Goal: Task Accomplishment & Management: Manage account settings

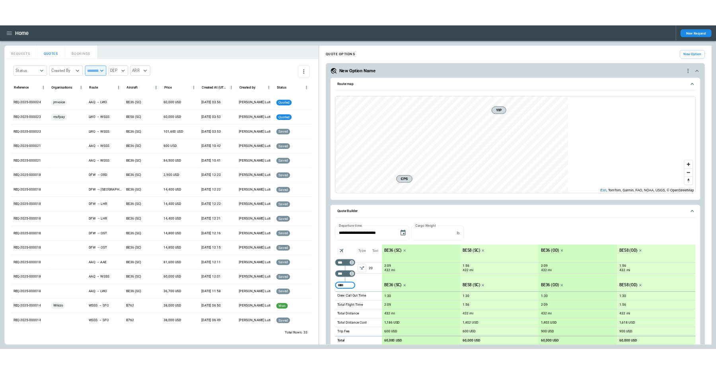
scroll to position [21, 0]
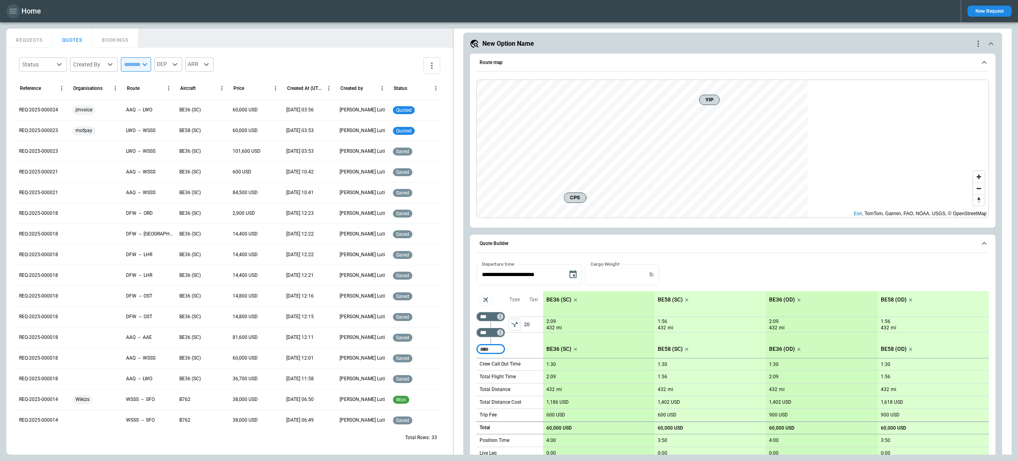
click at [14, 12] on icon "button" at bounding box center [13, 11] width 10 height 10
click at [36, 89] on li "Switch tenant" at bounding box center [36, 93] width 60 height 13
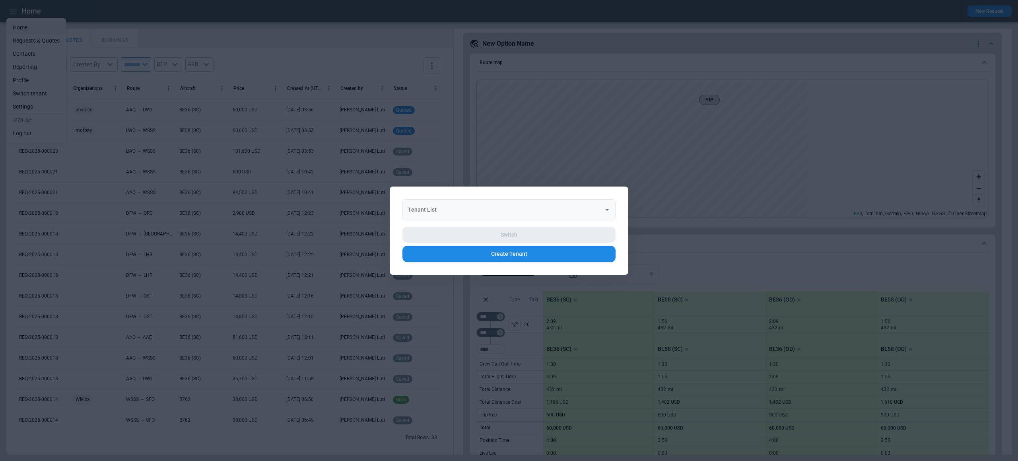
click at [439, 208] on input "Tenant List" at bounding box center [503, 209] width 194 height 14
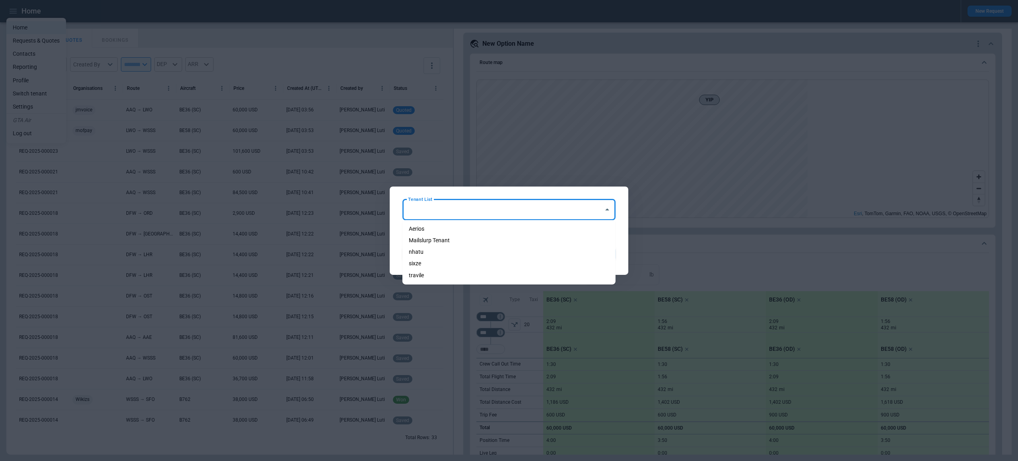
click at [421, 193] on div "Tenant List Tenant List Switch Create Tenant" at bounding box center [509, 230] width 239 height 88
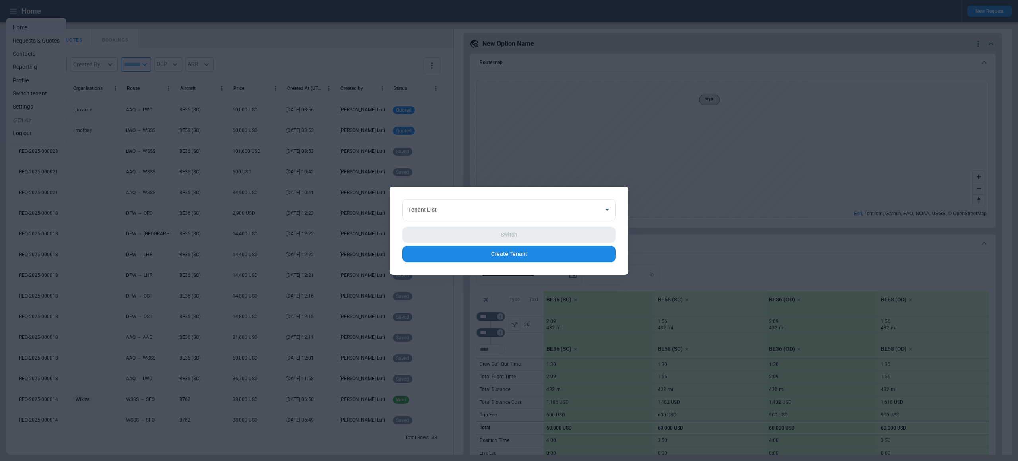
click at [79, 33] on div at bounding box center [509, 230] width 1018 height 461
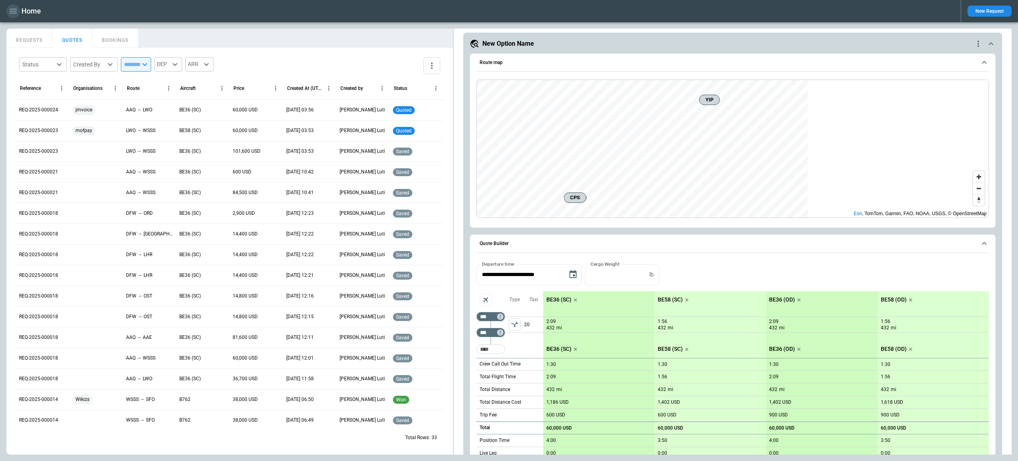
click at [11, 13] on icon "button" at bounding box center [13, 11] width 7 height 5
click at [32, 103] on li "Settings" at bounding box center [36, 106] width 60 height 13
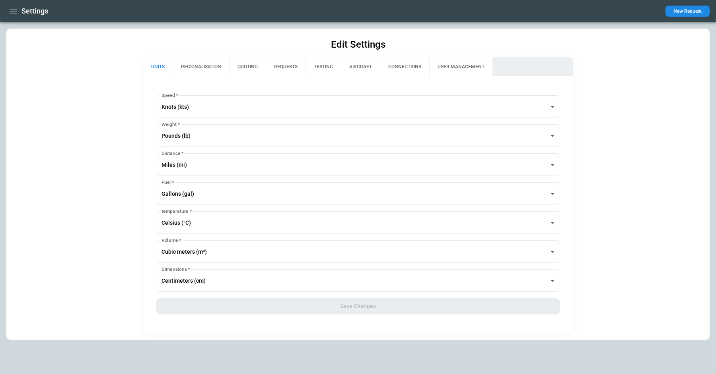
click at [203, 69] on button "REGIONALISATION" at bounding box center [201, 66] width 56 height 19
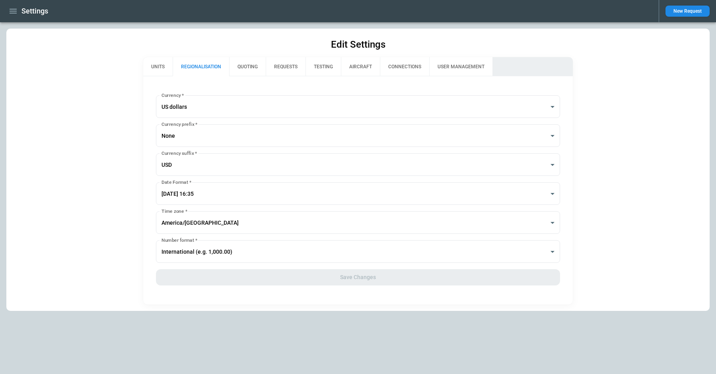
click at [248, 69] on button "QUOTING" at bounding box center [247, 66] width 37 height 19
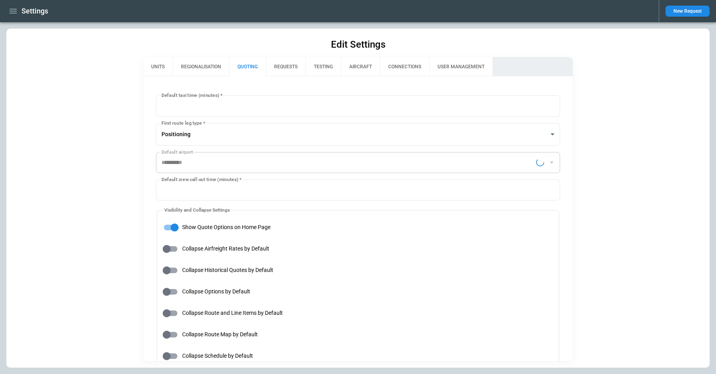
type input "**********"
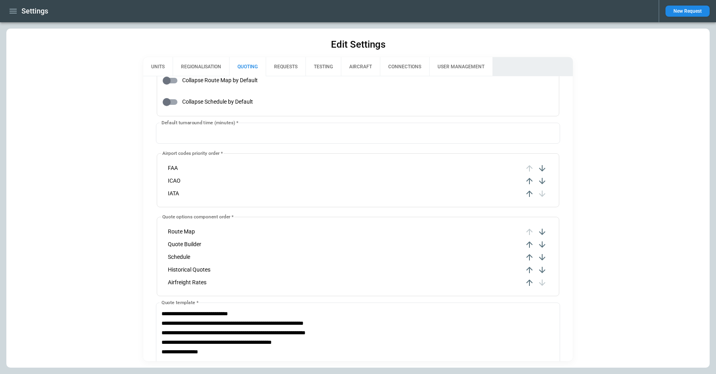
scroll to position [202, 0]
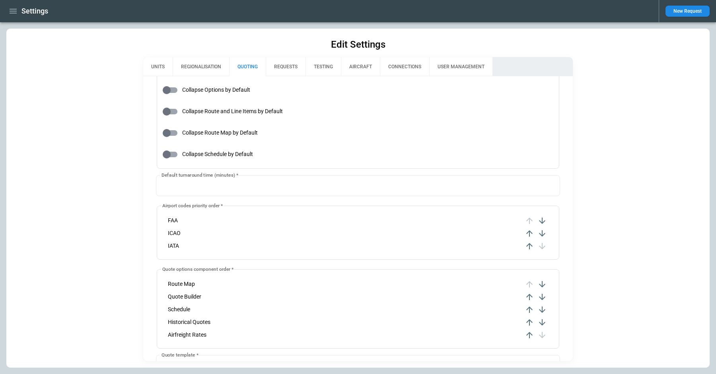
click at [281, 66] on button "REQUESTS" at bounding box center [286, 66] width 40 height 19
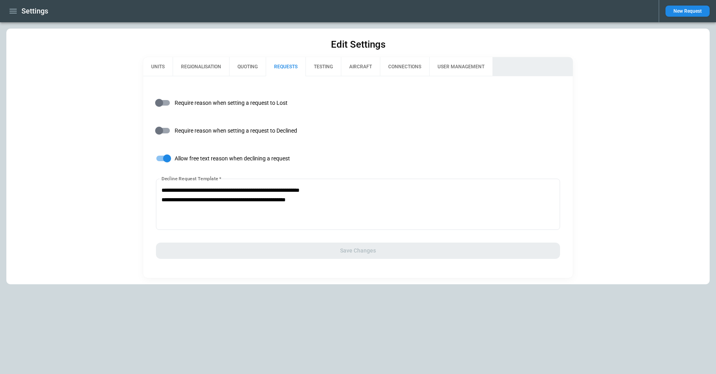
click at [324, 66] on button "TESTING" at bounding box center [322, 66] width 35 height 19
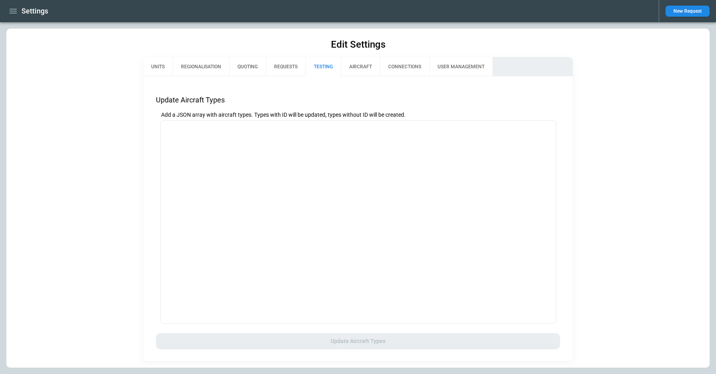
click at [368, 71] on button "AIRCRAFT" at bounding box center [360, 66] width 39 height 19
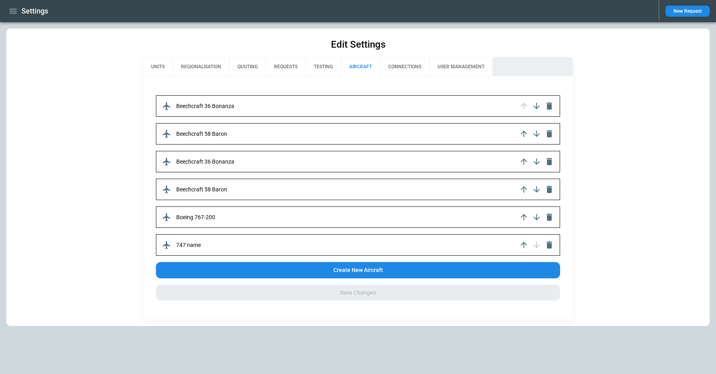
click at [398, 66] on button "CONNECTIONS" at bounding box center [404, 66] width 49 height 19
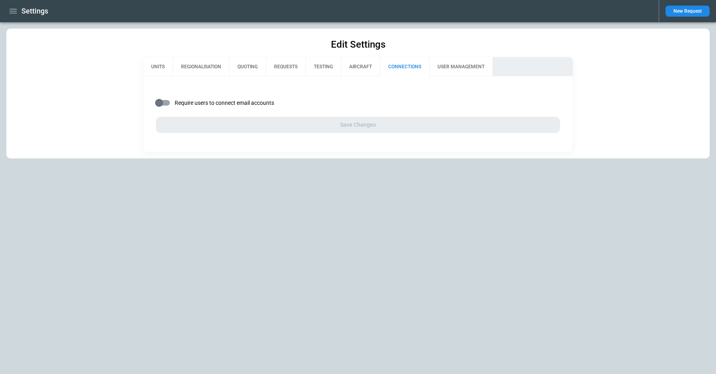
click at [246, 61] on button "QUOTING" at bounding box center [247, 66] width 37 height 19
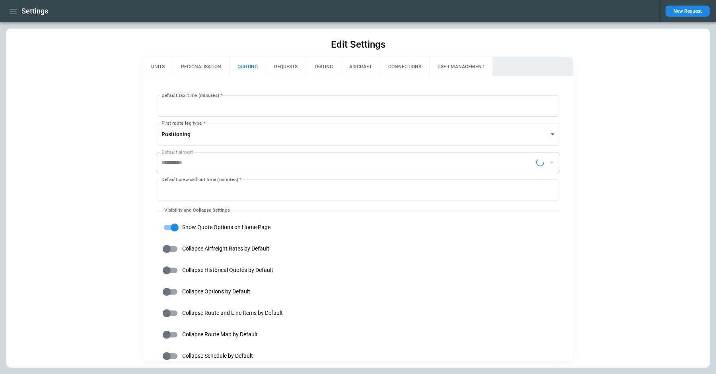
type input "**********"
